Goal: Task Accomplishment & Management: Use online tool/utility

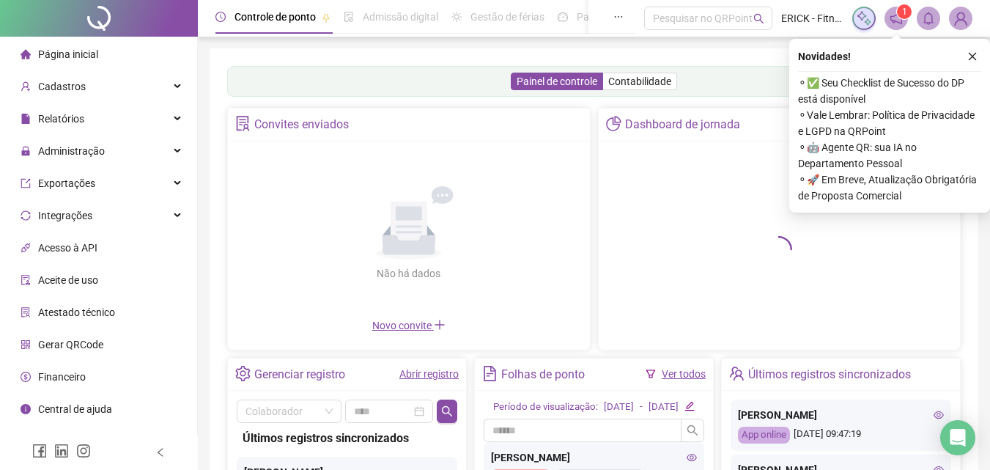
click at [120, 153] on div "Administração" at bounding box center [98, 150] width 191 height 29
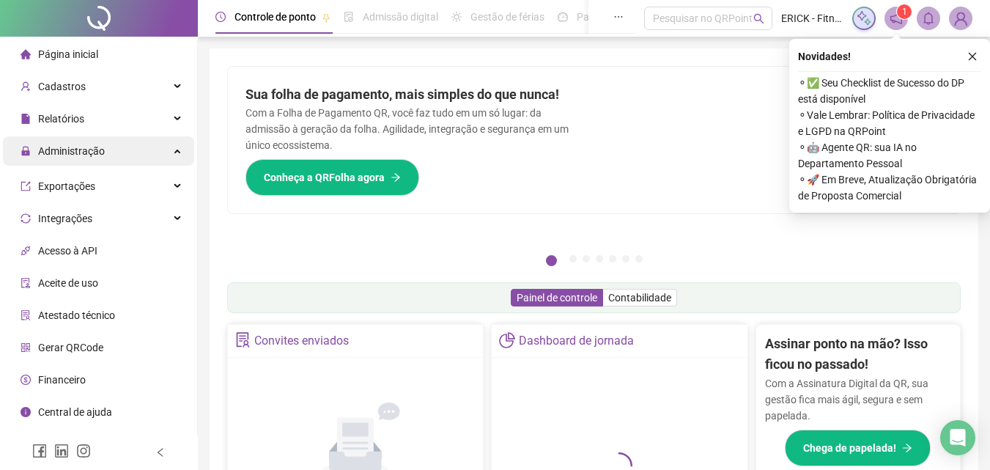
click at [111, 161] on div "Administração" at bounding box center [98, 150] width 191 height 29
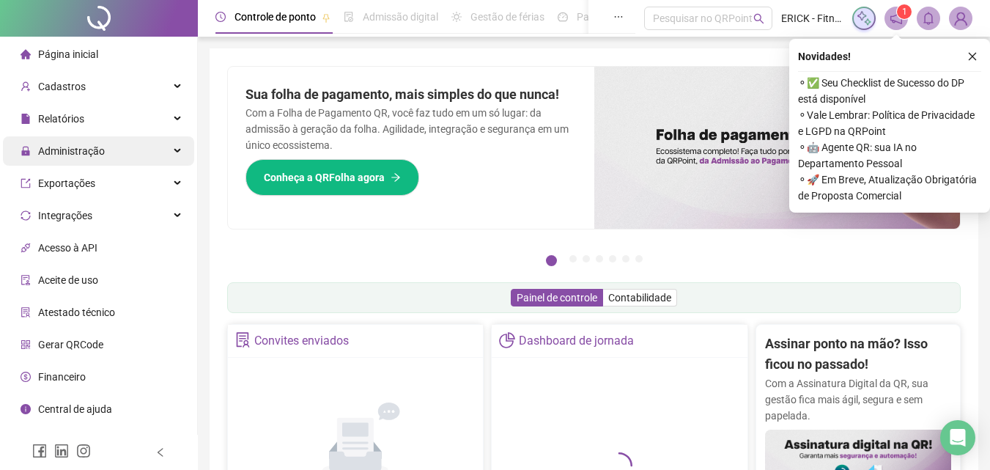
click at [111, 161] on div "Administração" at bounding box center [98, 150] width 191 height 29
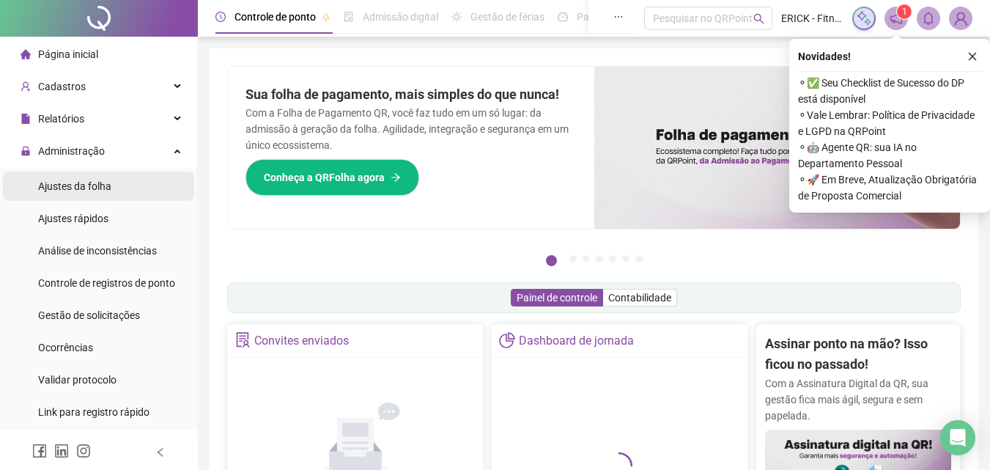
click at [100, 195] on div "Ajustes da folha" at bounding box center [74, 186] width 73 height 29
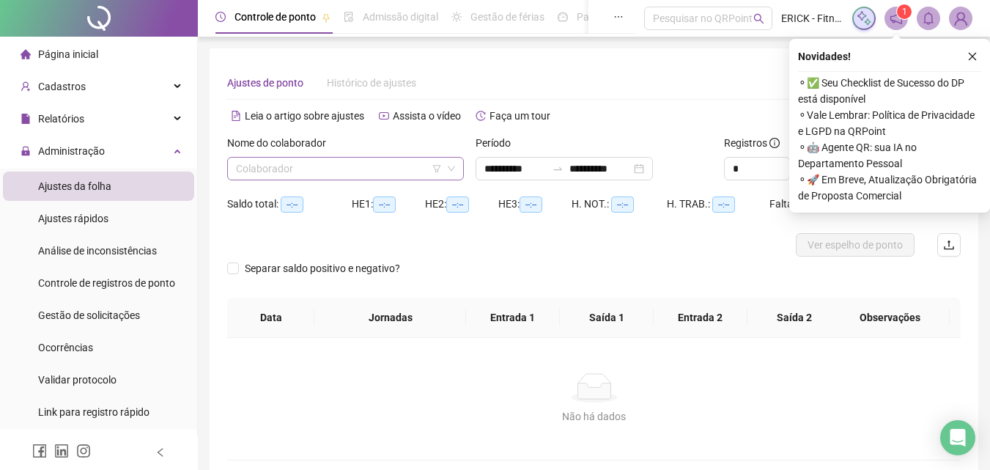
click at [345, 161] on input "search" at bounding box center [339, 169] width 206 height 22
type input "**********"
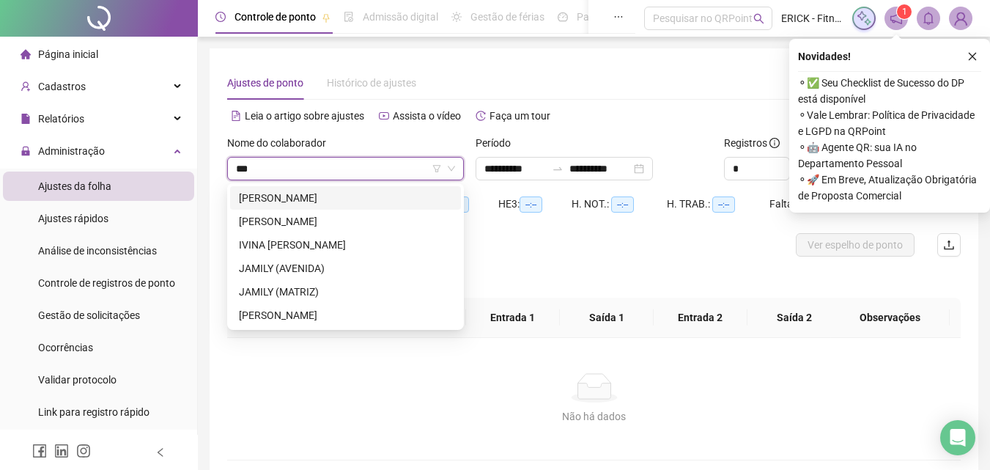
type input "****"
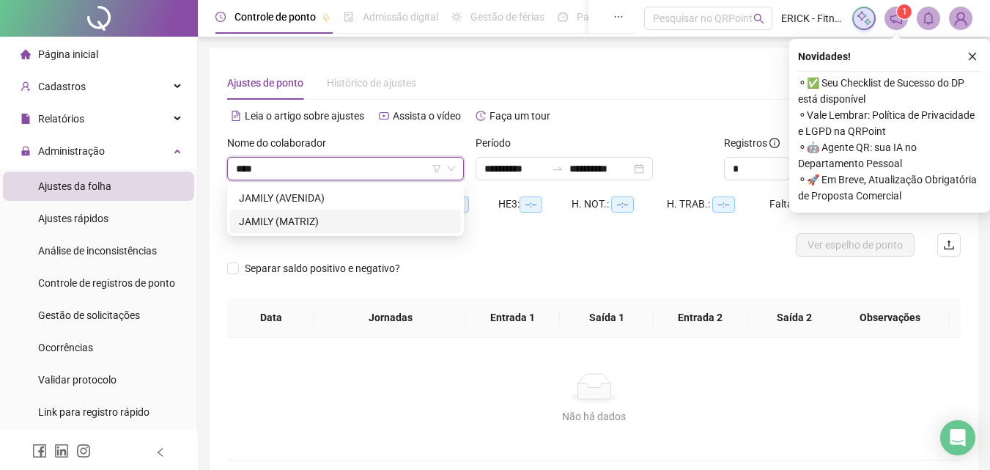
click at [281, 232] on div "JAMILY (MATRIZ)" at bounding box center [345, 221] width 231 height 23
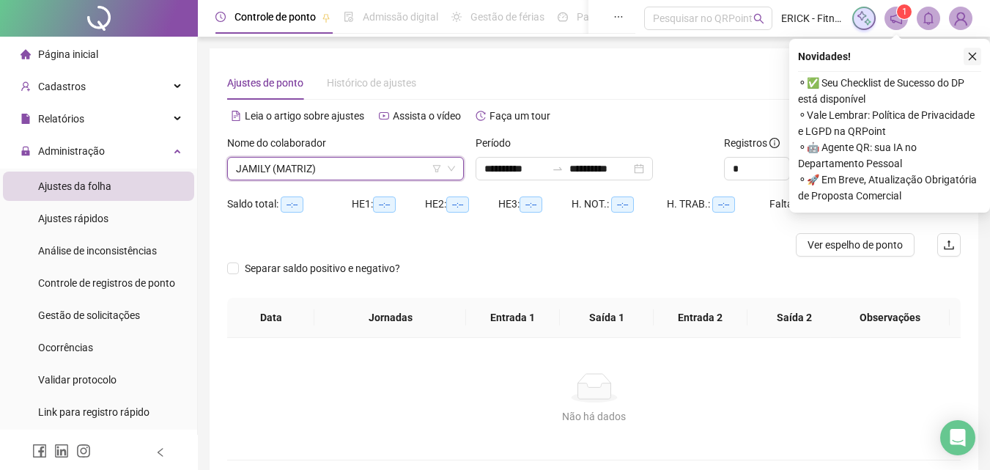
click at [967, 63] on button "button" at bounding box center [973, 57] width 18 height 18
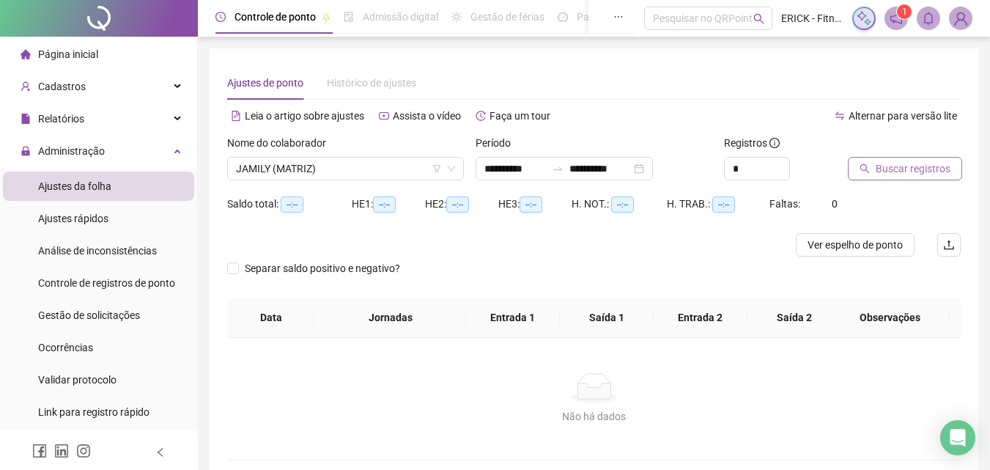
click at [886, 169] on span "Buscar registros" at bounding box center [913, 169] width 75 height 16
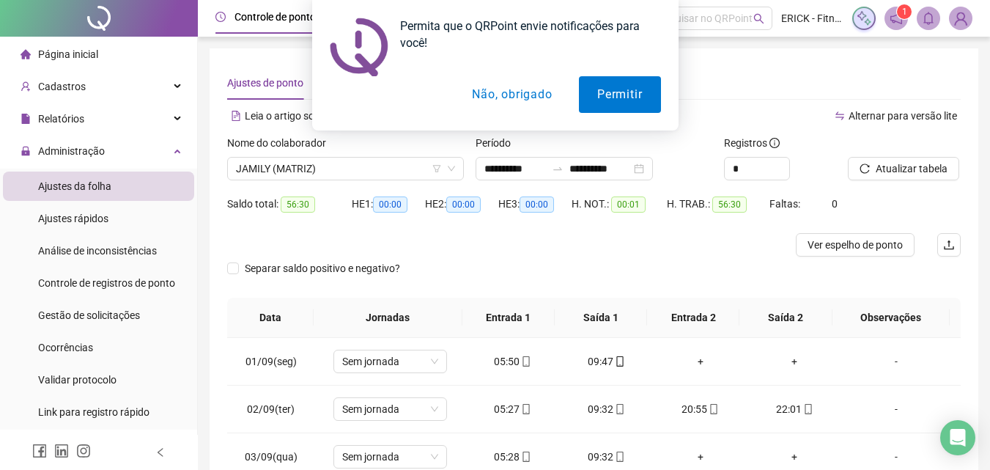
click at [680, 72] on div "Permita que o QRPoint envie notificações para você! Permitir Não, obrigado" at bounding box center [495, 65] width 990 height 130
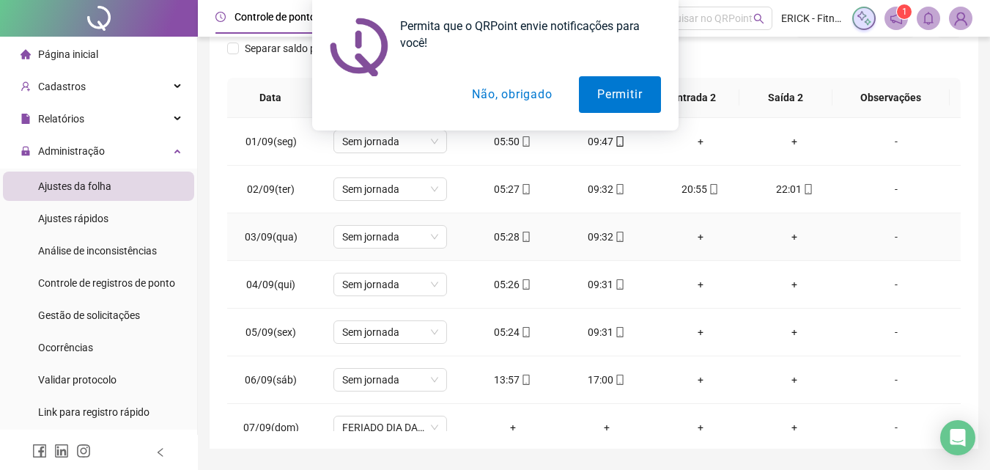
scroll to position [147, 0]
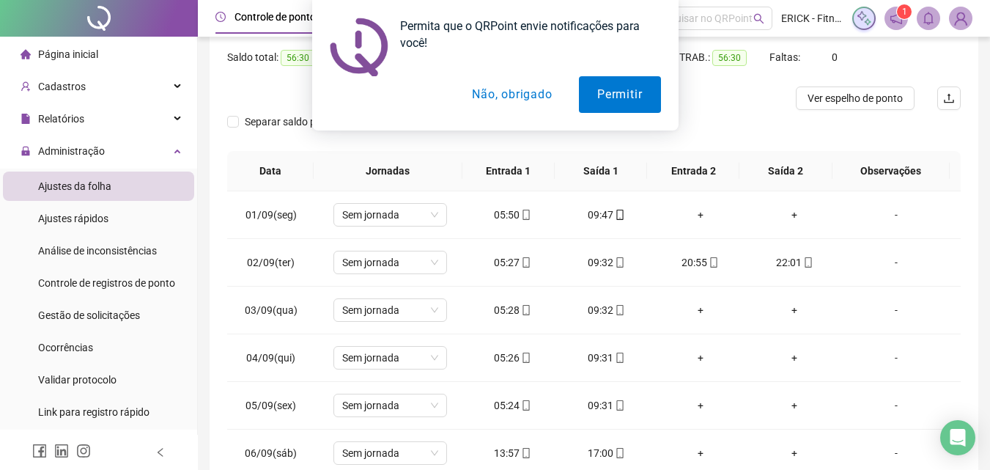
click at [968, 10] on div "Permita que o QRPoint envie notificações para você! Permitir Não, obrigado" at bounding box center [495, 65] width 990 height 130
click at [968, 14] on div "Permita que o QRPoint envie notificações para você! Permitir Não, obrigado" at bounding box center [495, 65] width 990 height 130
click at [962, 54] on div "Permita que o QRPoint envie notificações para você! Permitir Não, obrigado" at bounding box center [495, 65] width 990 height 130
click at [525, 100] on button "Não, obrigado" at bounding box center [512, 94] width 117 height 37
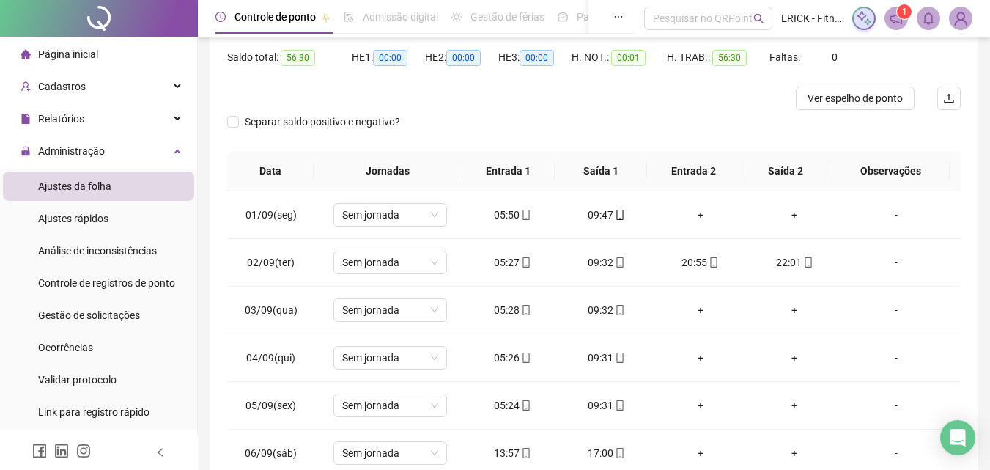
click at [972, 15] on span at bounding box center [960, 18] width 23 height 23
click at [971, 15] on img at bounding box center [961, 18] width 22 height 22
click at [965, 29] on span at bounding box center [960, 18] width 23 height 23
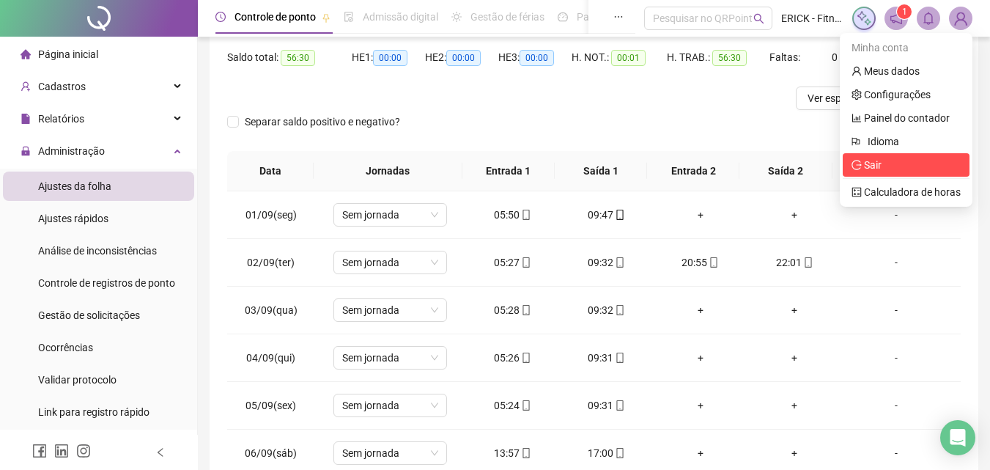
click at [869, 163] on span "Sair" at bounding box center [873, 165] width 18 height 12
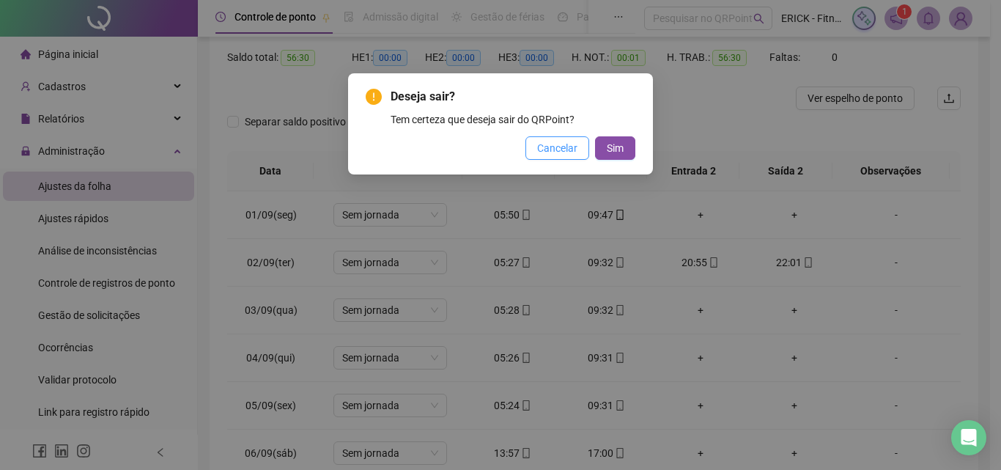
click at [564, 148] on span "Cancelar" at bounding box center [557, 148] width 40 height 16
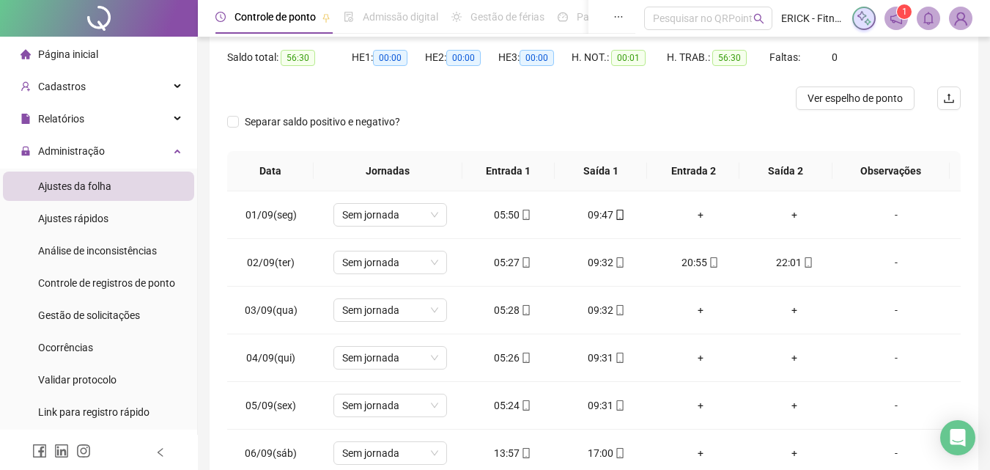
scroll to position [0, 0]
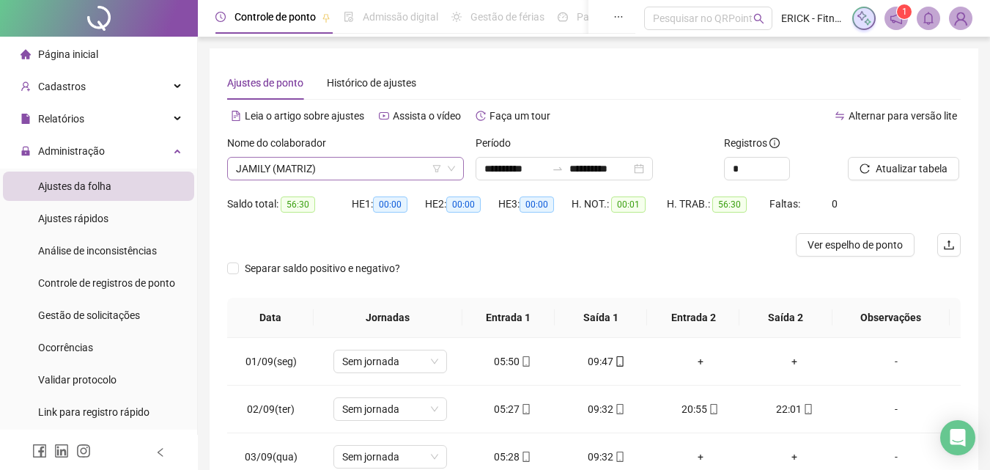
click at [324, 165] on span "JAMILY (MATRIZ)" at bounding box center [345, 169] width 219 height 22
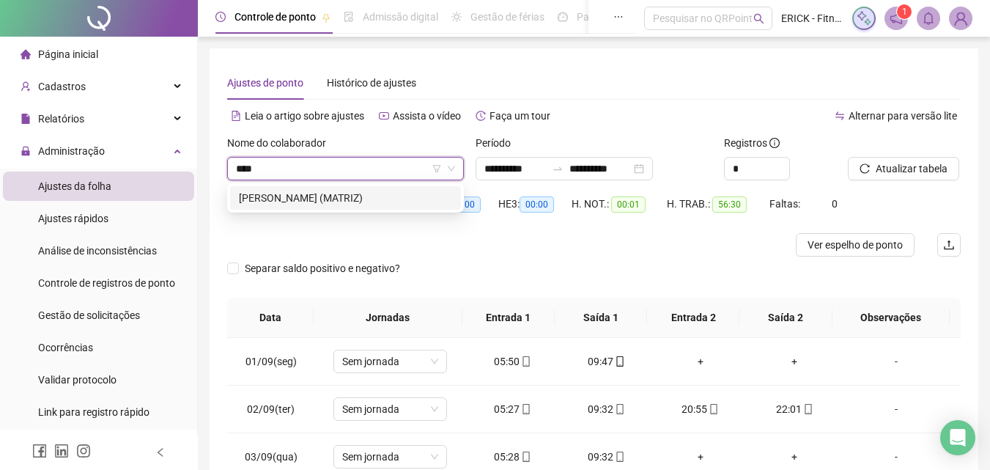
type input "*****"
drag, startPoint x: 312, startPoint y: 195, endPoint x: 611, endPoint y: 199, distance: 298.4
click at [312, 196] on div "[PERSON_NAME] (MATRIZ)" at bounding box center [345, 198] width 213 height 16
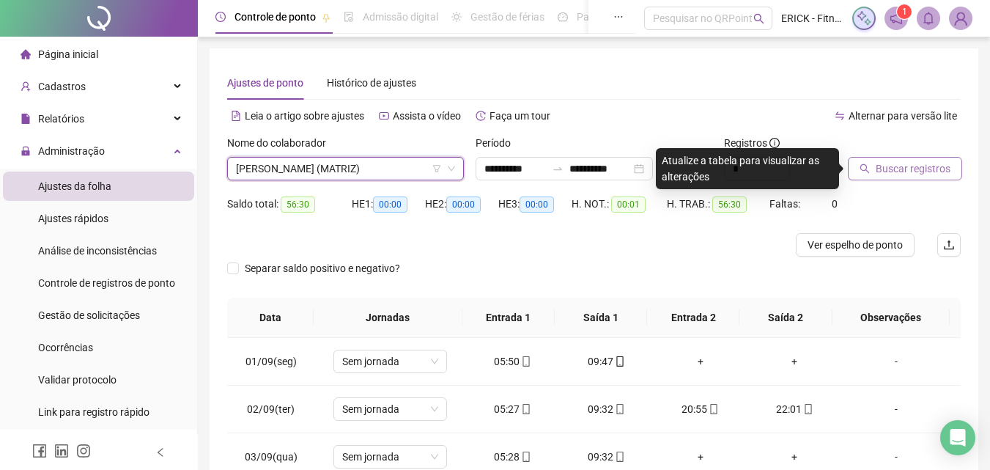
click at [875, 165] on button "Buscar registros" at bounding box center [905, 168] width 114 height 23
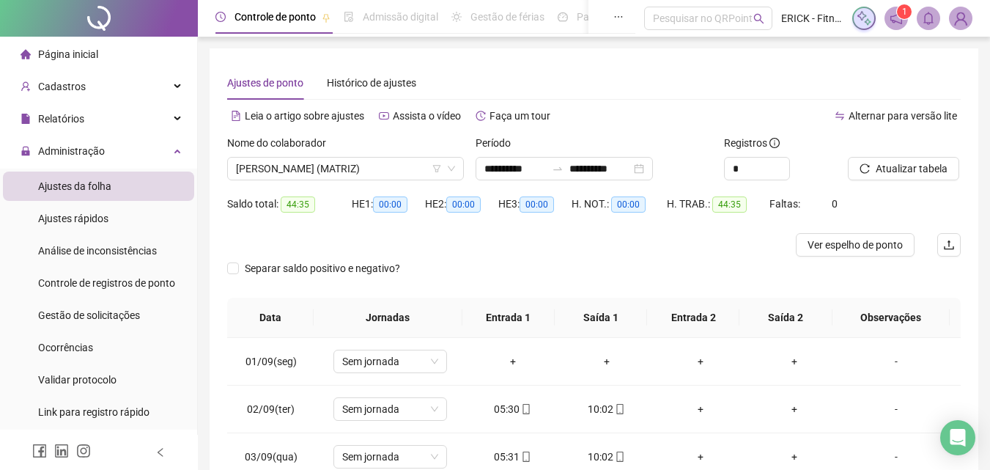
click at [958, 28] on img at bounding box center [961, 18] width 22 height 22
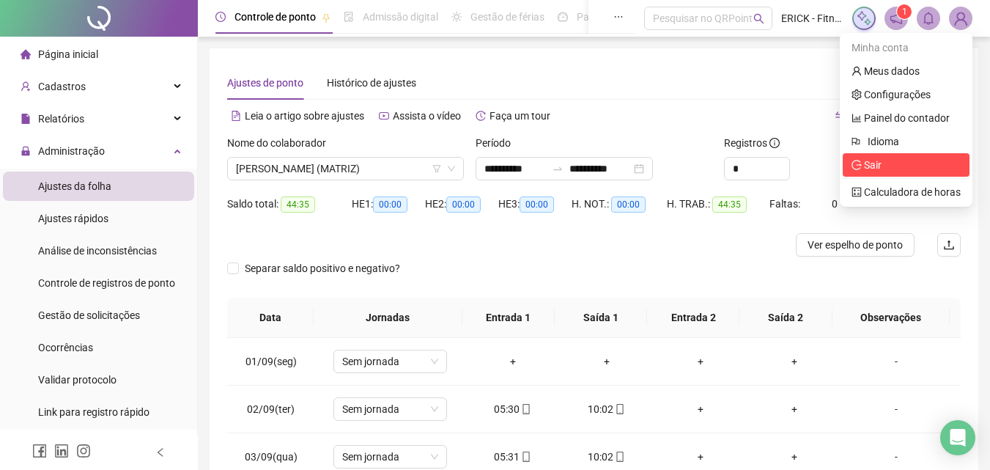
click at [878, 174] on li "Sair" at bounding box center [906, 164] width 127 height 23
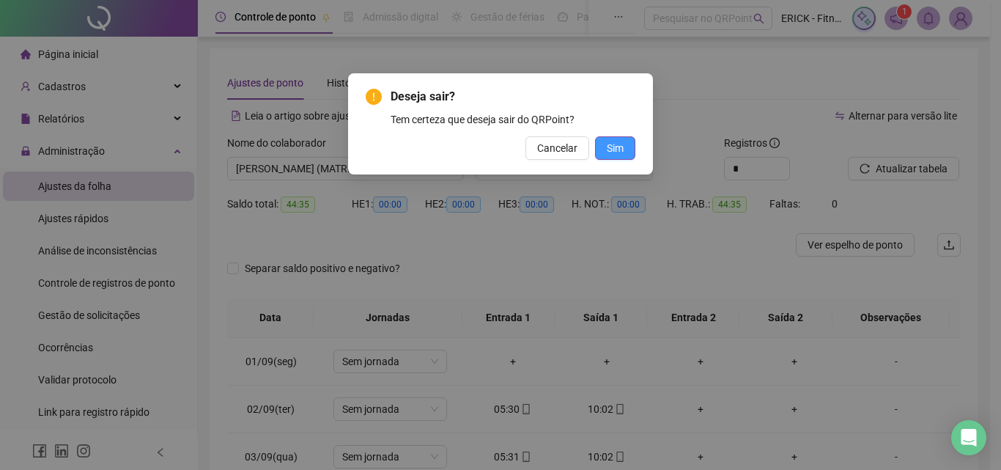
click at [619, 155] on span "Sim" at bounding box center [615, 148] width 17 height 16
